Goal: Transaction & Acquisition: Purchase product/service

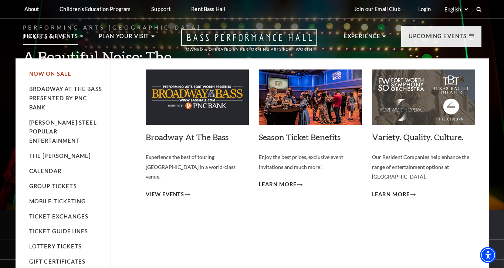
click at [47, 74] on link "Now On Sale" at bounding box center [50, 74] width 43 height 6
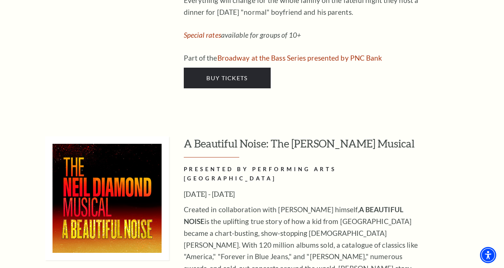
scroll to position [1335, 0]
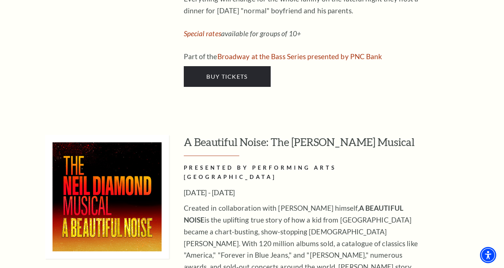
click at [295, 135] on h3 "A Beautiful Noise: The [PERSON_NAME] Musical" at bounding box center [333, 145] width 298 height 21
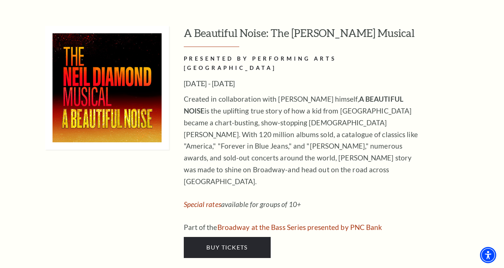
scroll to position [1445, 0]
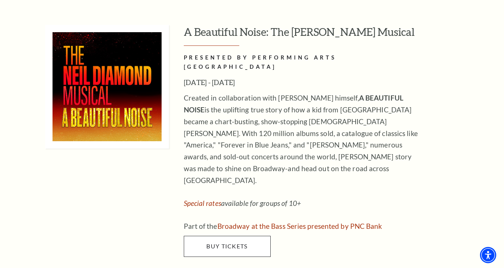
click at [231, 242] on span "Buy Tickets" at bounding box center [226, 245] width 41 height 7
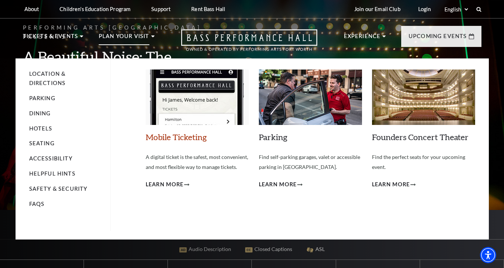
click at [176, 136] on link "Mobile Ticketing" at bounding box center [176, 137] width 61 height 10
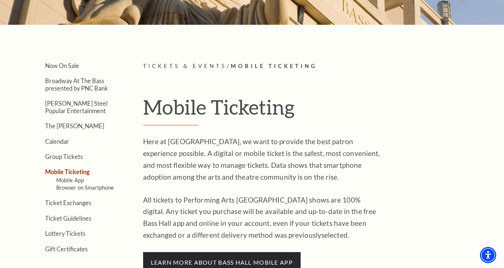
scroll to position [129, 0]
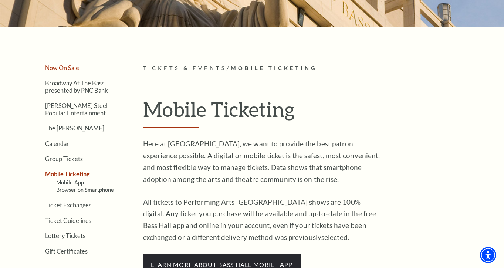
click at [69, 68] on link "Now On Sale" at bounding box center [62, 67] width 34 height 7
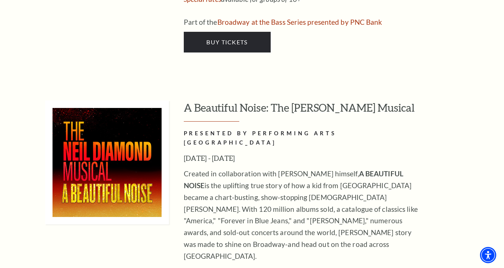
scroll to position [1374, 0]
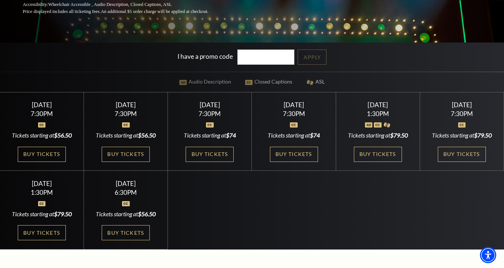
scroll to position [166, 0]
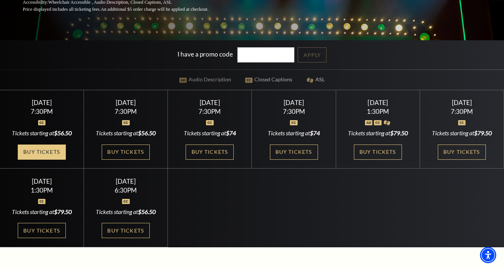
click at [42, 151] on link "Buy Tickets" at bounding box center [42, 152] width 48 height 15
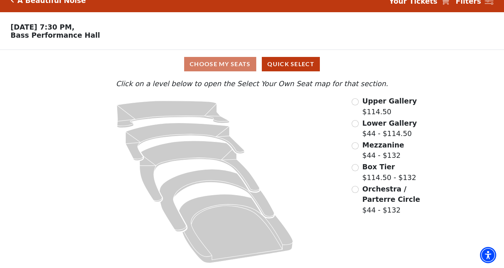
scroll to position [11, 0]
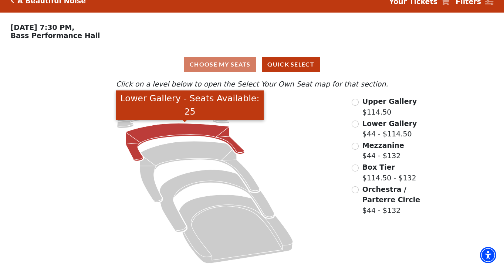
click at [198, 129] on icon "Lower Gallery - Seats Available: 25" at bounding box center [184, 142] width 119 height 38
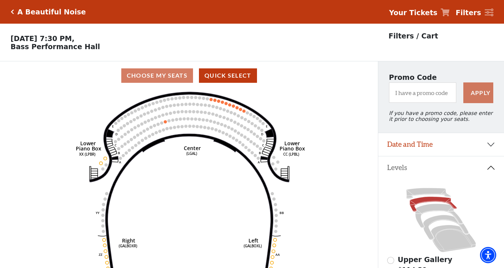
scroll to position [34, 0]
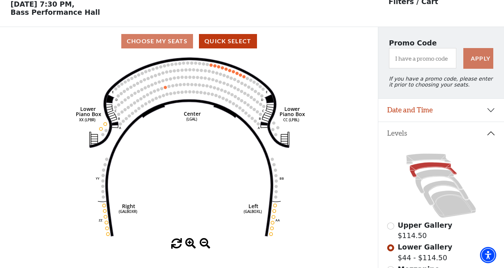
click at [186, 69] on circle at bounding box center [185, 69] width 3 height 3
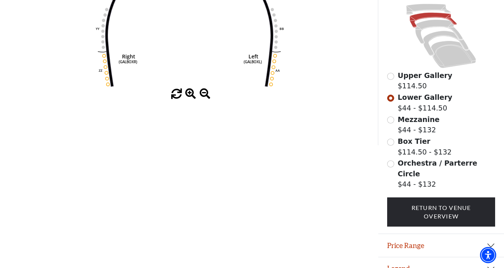
scroll to position [184, 0]
click at [489, 234] on button "Price Range" at bounding box center [441, 245] width 126 height 23
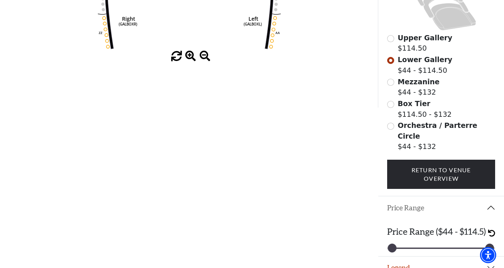
scroll to position [221, 0]
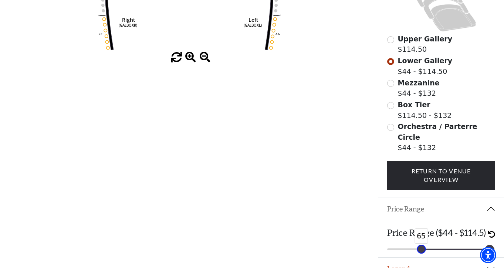
drag, startPoint x: 393, startPoint y: 235, endPoint x: 422, endPoint y: 240, distance: 29.9
click at [422, 245] on div at bounding box center [421, 249] width 8 height 8
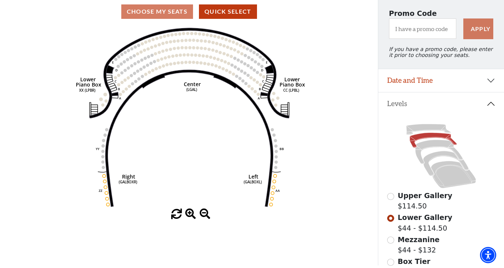
scroll to position [62, 0]
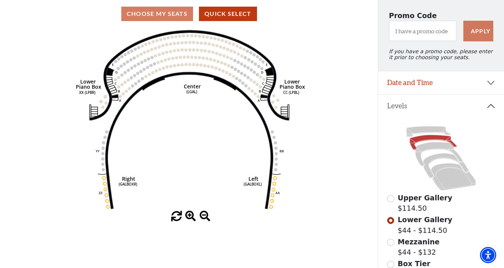
click at [187, 41] on circle at bounding box center [185, 42] width 3 height 3
click at [168, 13] on div "Choose My Seats Quick Select" at bounding box center [189, 14] width 378 height 14
click at [223, 13] on button "Quick Select" at bounding box center [228, 14] width 58 height 14
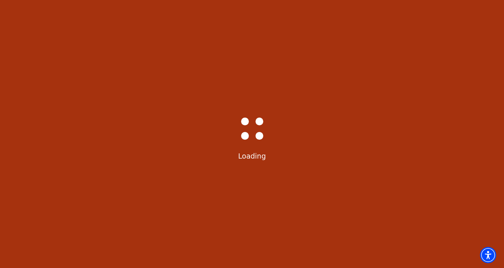
scroll to position [0, 0]
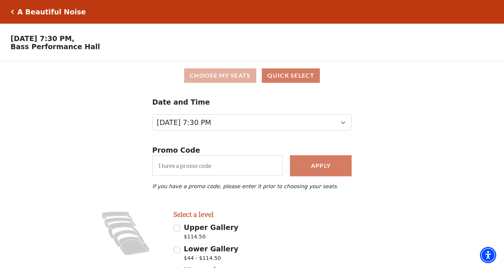
click at [230, 75] on button "Choose My Seats" at bounding box center [220, 75] width 72 height 14
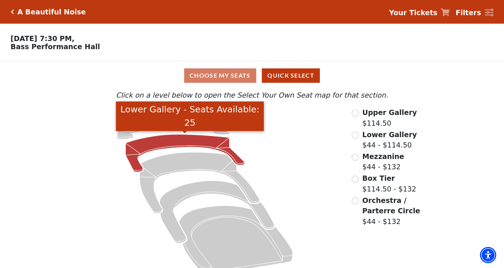
click at [183, 141] on icon "Lower Gallery - Seats Available: 25" at bounding box center [184, 154] width 119 height 38
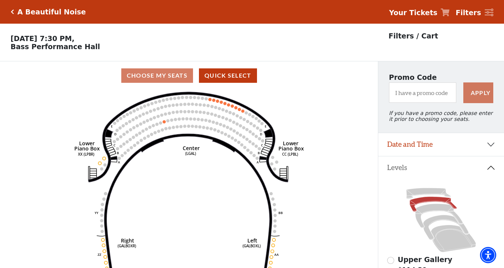
scroll to position [34, 0]
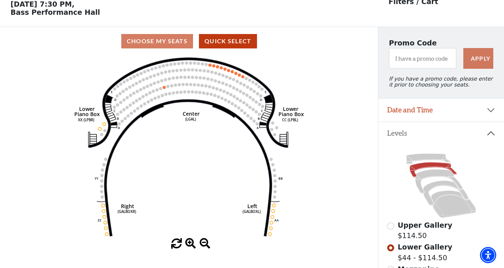
click at [184, 70] on circle at bounding box center [184, 69] width 3 height 3
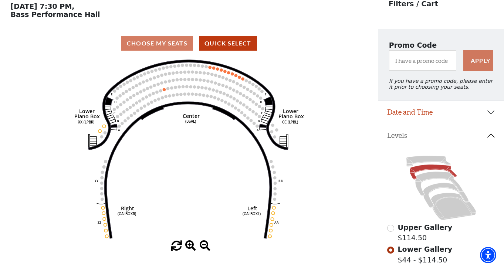
scroll to position [24, 0]
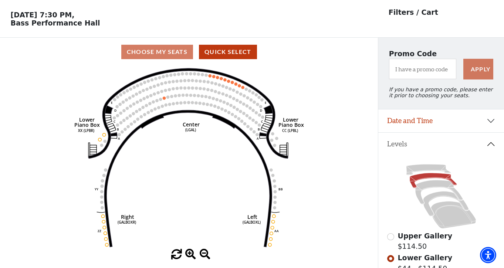
click at [178, 74] on circle at bounding box center [178, 73] width 3 height 3
